Goal: Check status

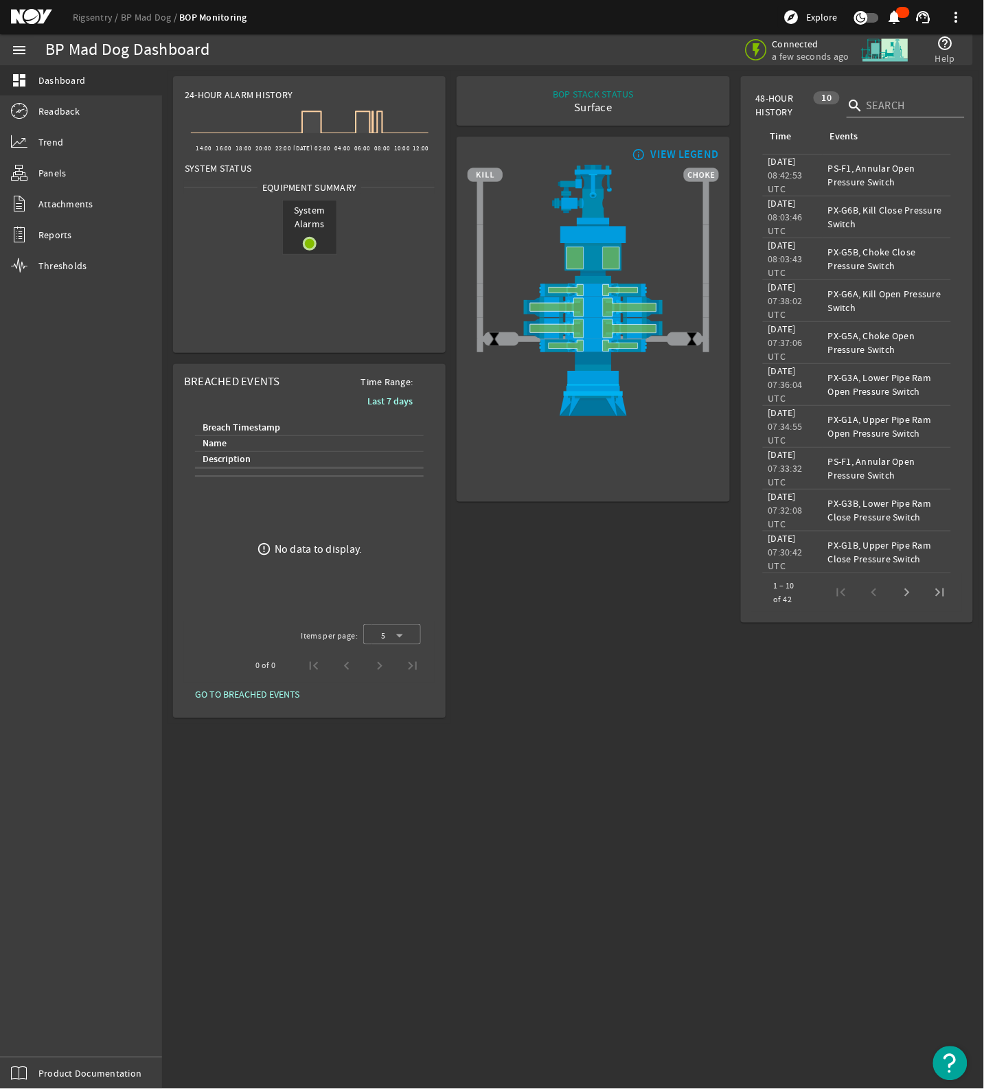
drag, startPoint x: 738, startPoint y: 872, endPoint x: 859, endPoint y: 905, distance: 125.3
click at [738, 872] on mat-sidenav-content "BP Mad Dog Dashboard Connected a few seconds ago help_outline Help 24-Hour Alar…" at bounding box center [573, 577] width 822 height 1024
click at [529, 913] on mat-sidenav-content "BP Mad Dog Dashboard Connected a few seconds ago help_outline Help 24-Hour Alar…" at bounding box center [573, 577] width 822 height 1024
drag, startPoint x: 650, startPoint y: 547, endPoint x: 190, endPoint y: 3, distance: 712.0
click at [651, 547] on div "BOP STACK STATUS Surface END OF WELL - ACTIVE STACK - info_outline VIEW LEGEND" at bounding box center [593, 397] width 284 height 653
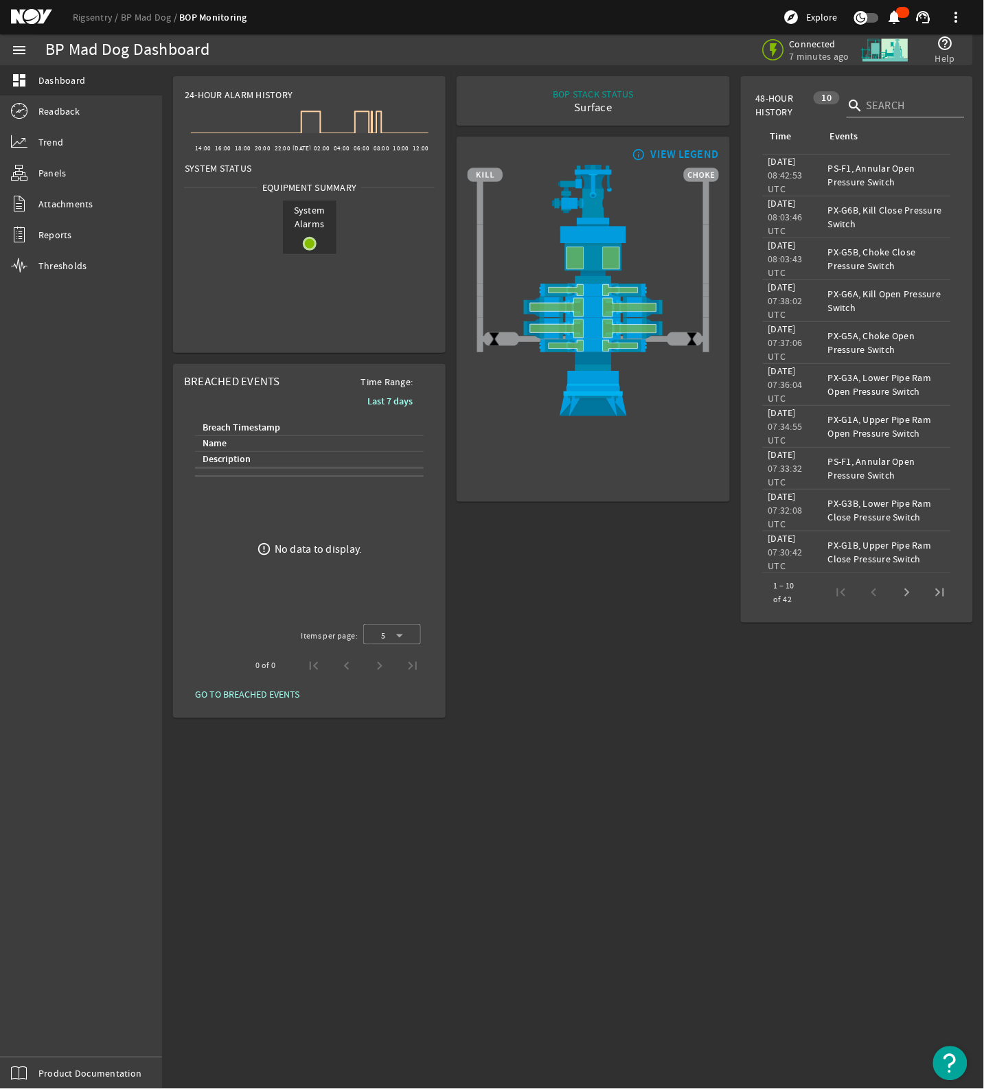
drag, startPoint x: 483, startPoint y: 848, endPoint x: 650, endPoint y: 909, distance: 177.5
click at [461, 853] on mat-sidenav-content "BP Mad Dog Dashboard Connected 7 minutes ago help_outline Help 24-Hour Alarm Hi…" at bounding box center [573, 577] width 822 height 1024
